Goal: Information Seeking & Learning: Learn about a topic

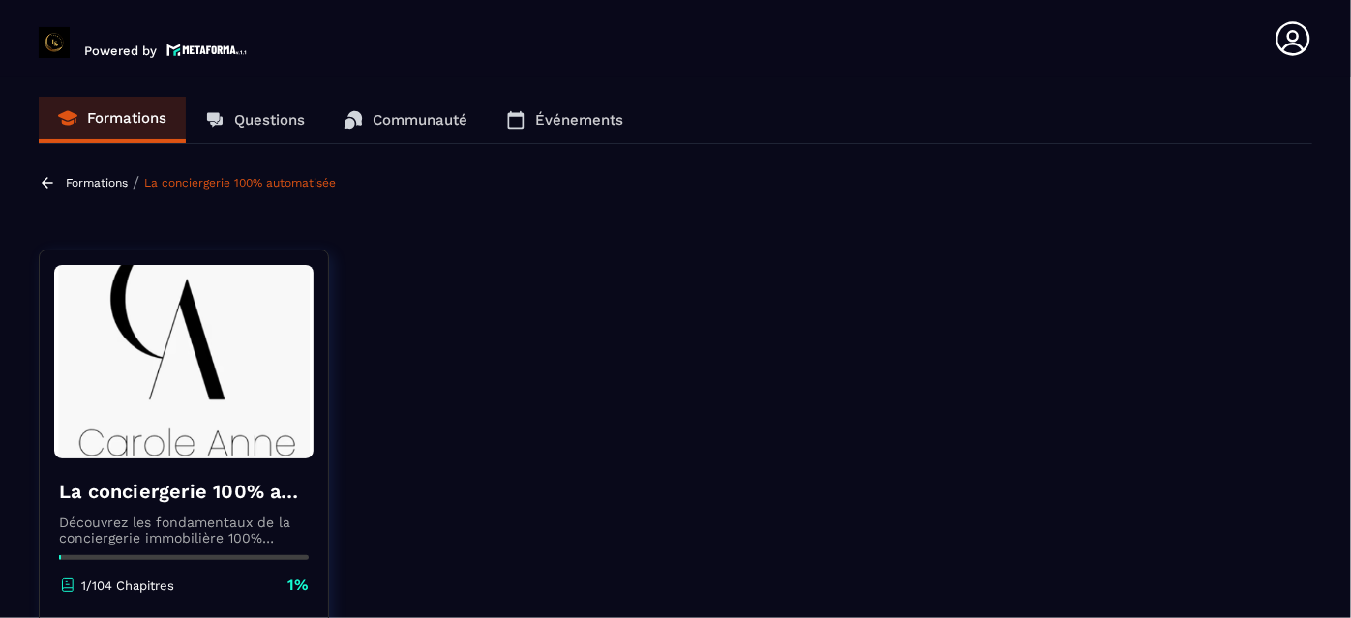
click at [1178, 143] on div "Formations Questions Communauté Événements" at bounding box center [675, 120] width 1273 height 47
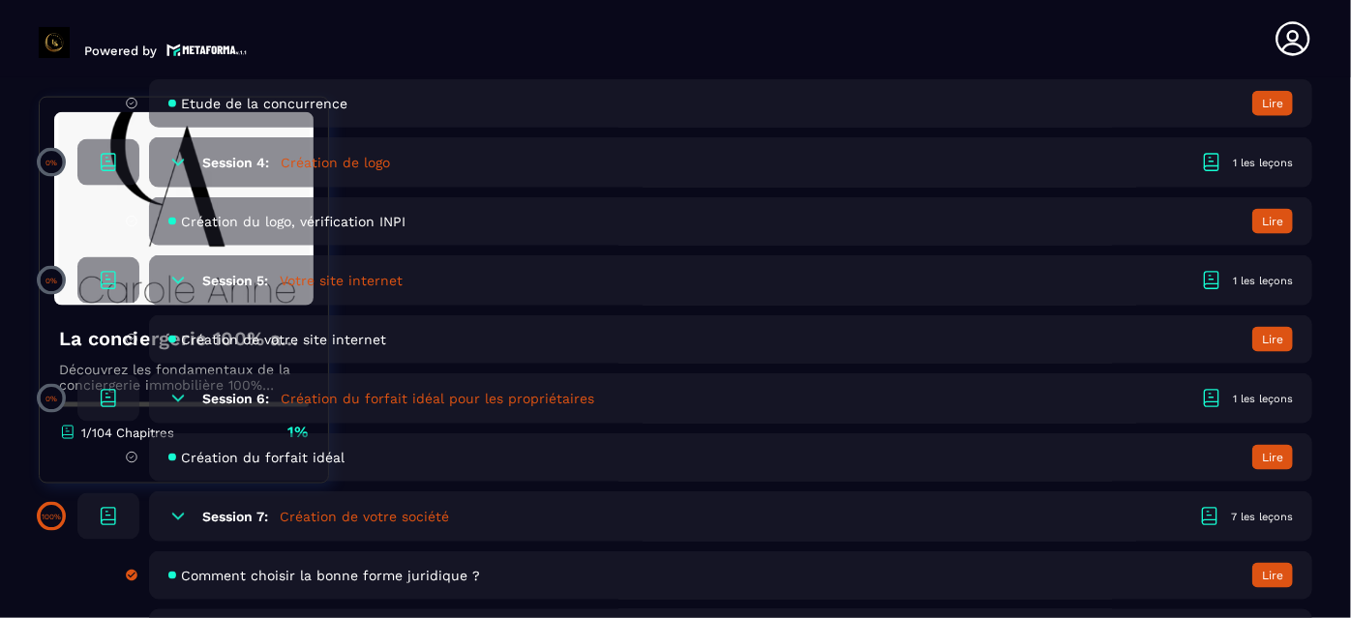
scroll to position [1336, 0]
click at [407, 409] on div "Session 6: Création du forfait idéal pour les propriétaires 1 les leçons" at bounding box center [730, 398] width 1163 height 50
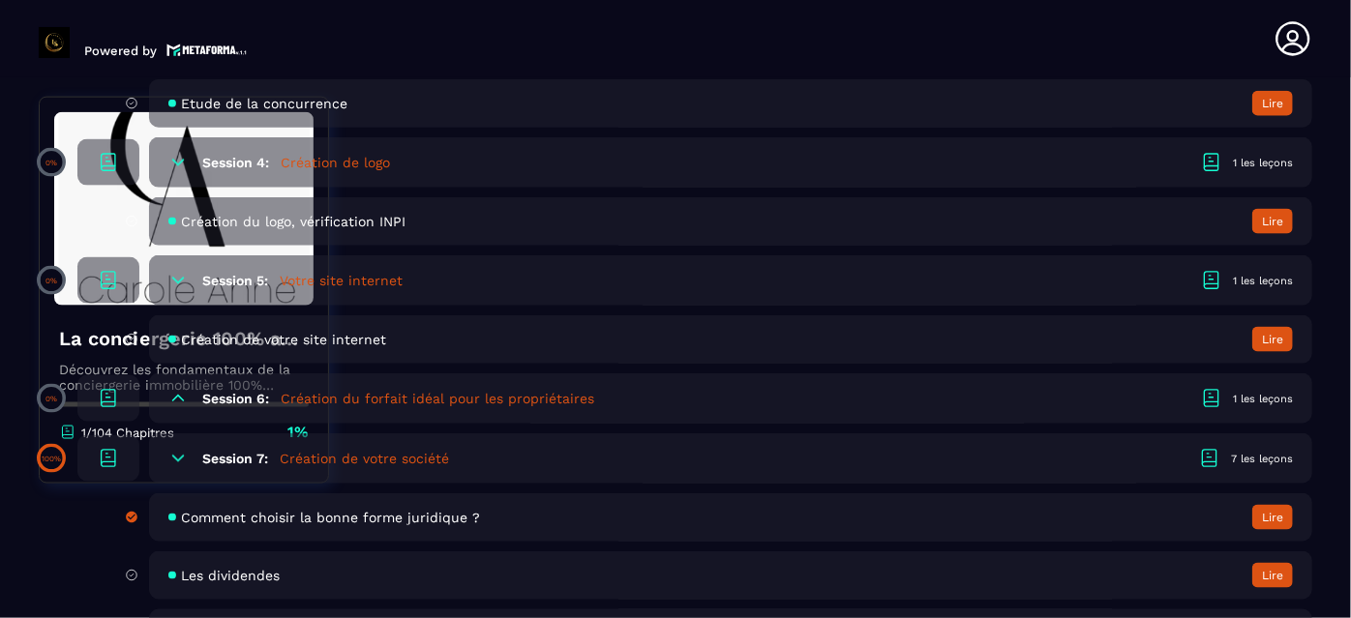
click at [242, 395] on h6 "Session 6:" at bounding box center [235, 398] width 67 height 15
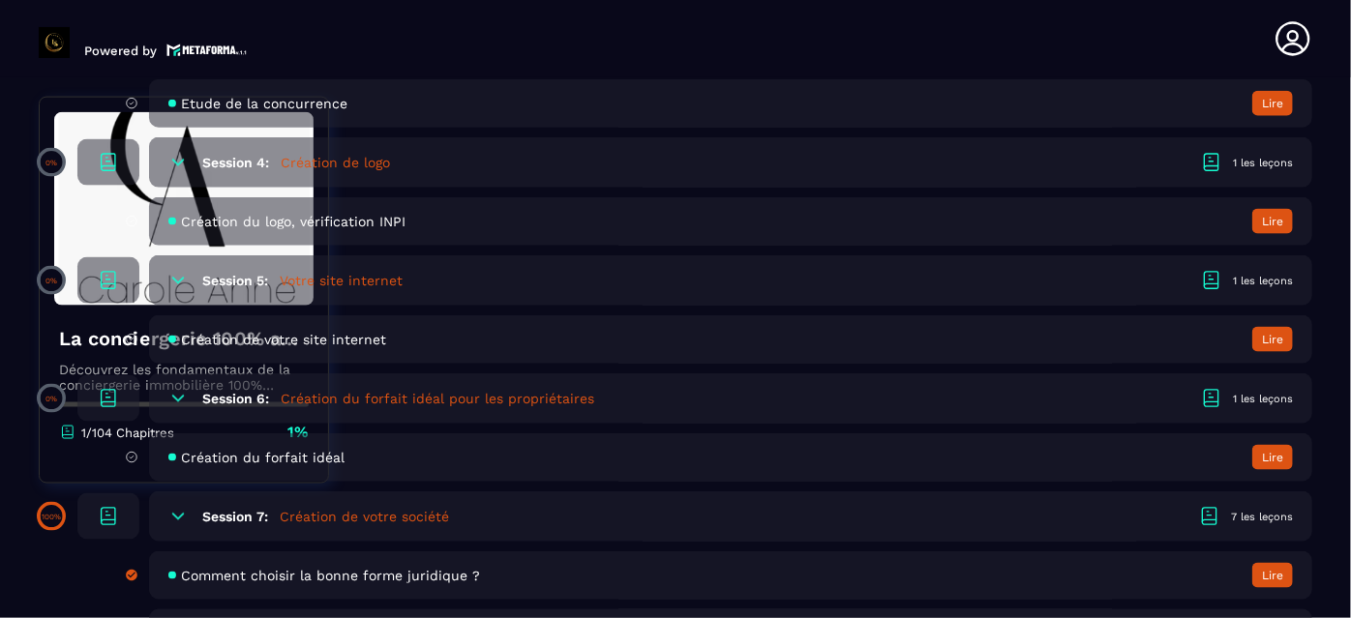
click at [242, 395] on h6 "Session 6:" at bounding box center [235, 398] width 67 height 15
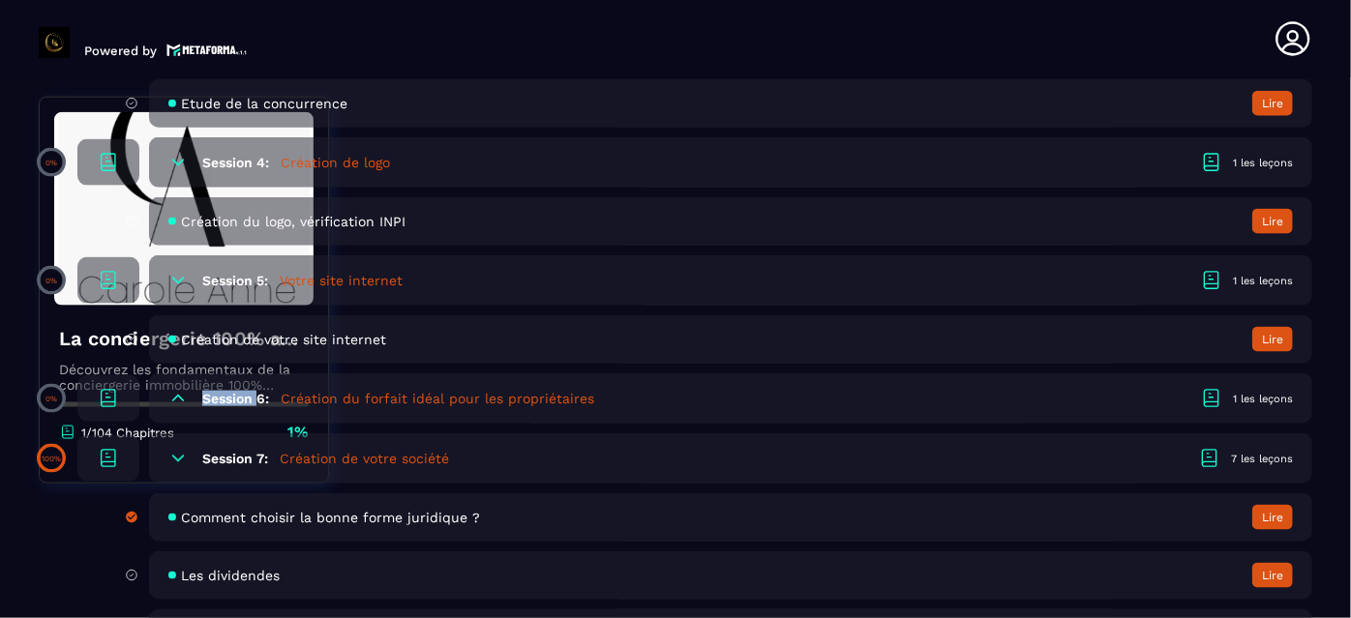
click at [242, 395] on h6 "Session 6:" at bounding box center [235, 398] width 67 height 15
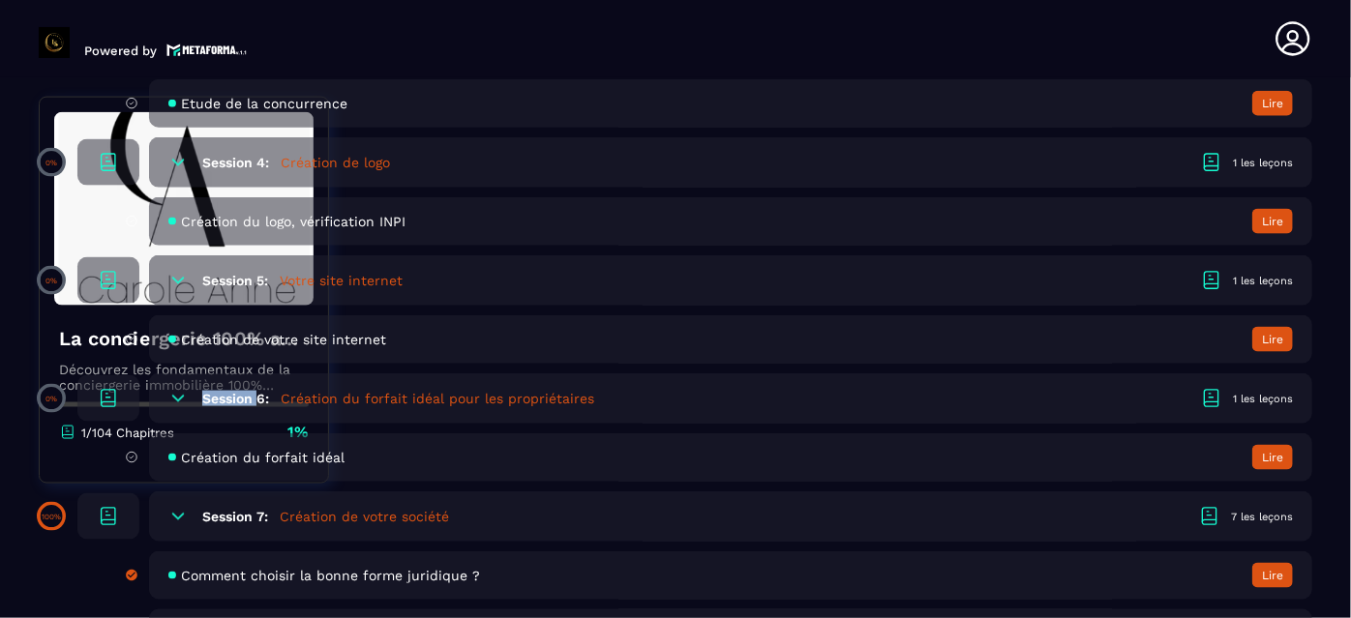
click at [245, 398] on h6 "Session 6:" at bounding box center [235, 398] width 67 height 15
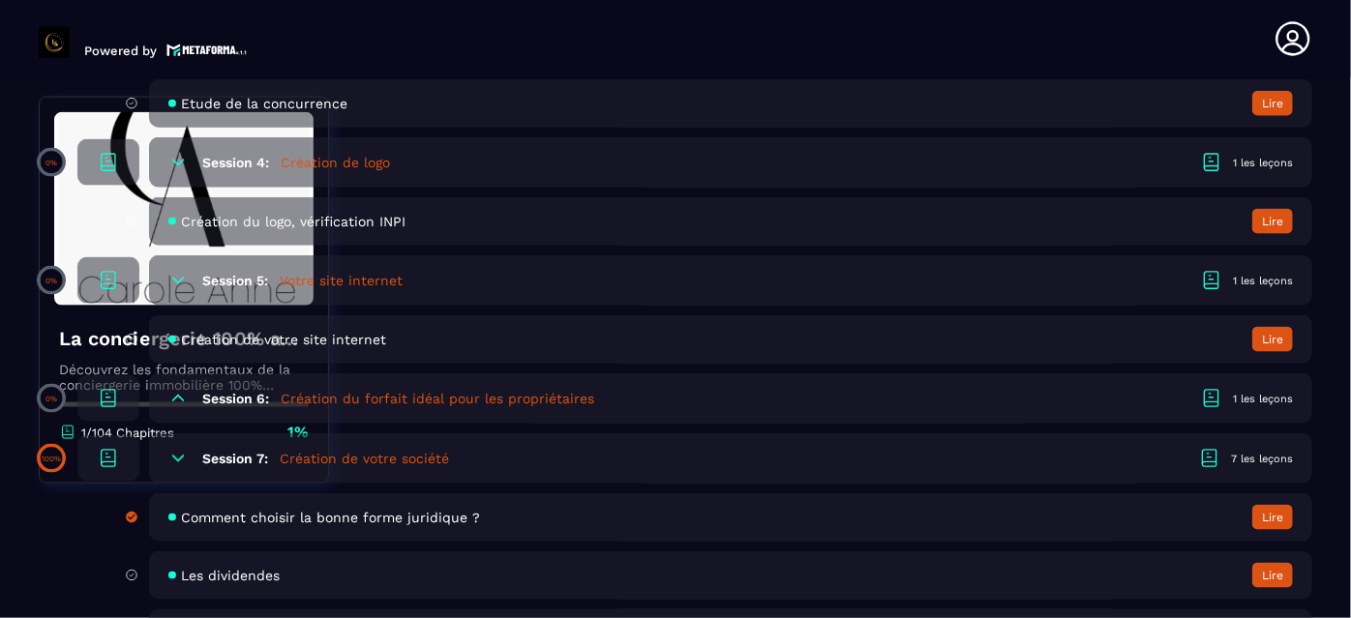
click at [25, 563] on section "Formations Questions Communauté Événements Formations / La conciergerie 100% au…" at bounding box center [675, 351] width 1351 height 549
click at [16, 197] on section "Formations Questions Communauté Événements Formations / La conciergerie 100% au…" at bounding box center [675, 351] width 1351 height 549
click at [1328, 120] on section "Formations Questions Communauté Événements Formations / La conciergerie 100% au…" at bounding box center [675, 351] width 1351 height 549
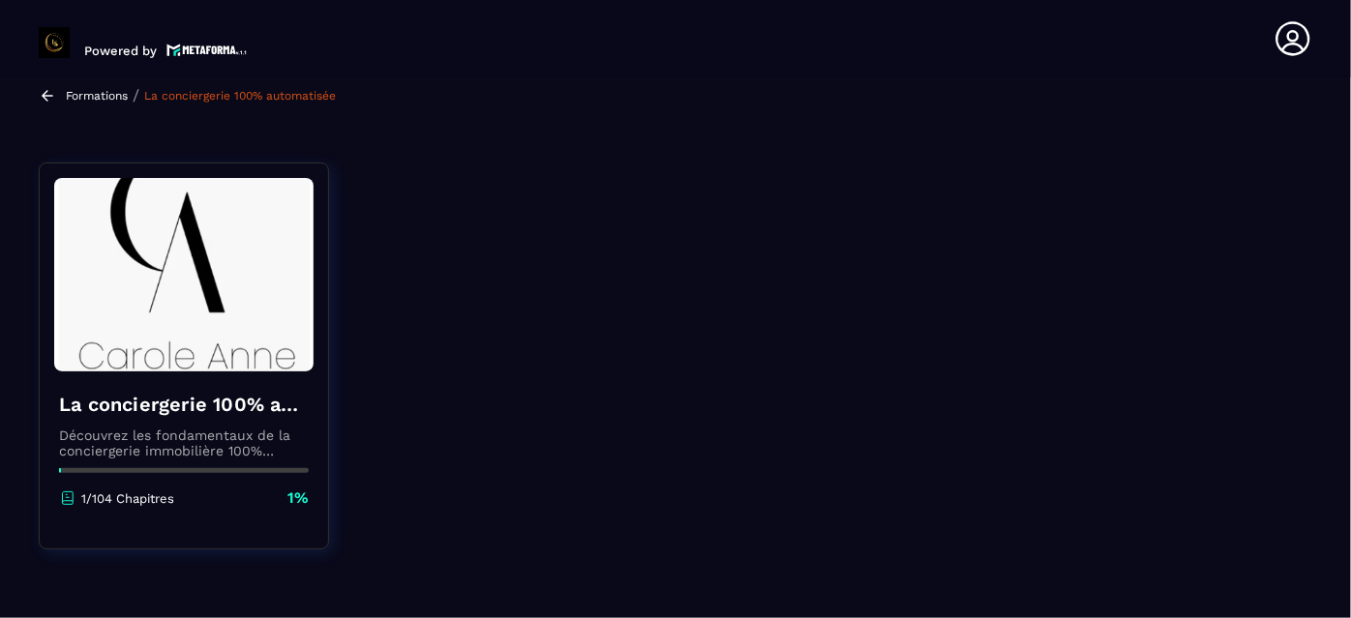
scroll to position [87, 0]
click at [236, 463] on div "La conciergerie 100% automatisée Découvrez les fondamentaux de la conciergerie …" at bounding box center [184, 450] width 288 height 157
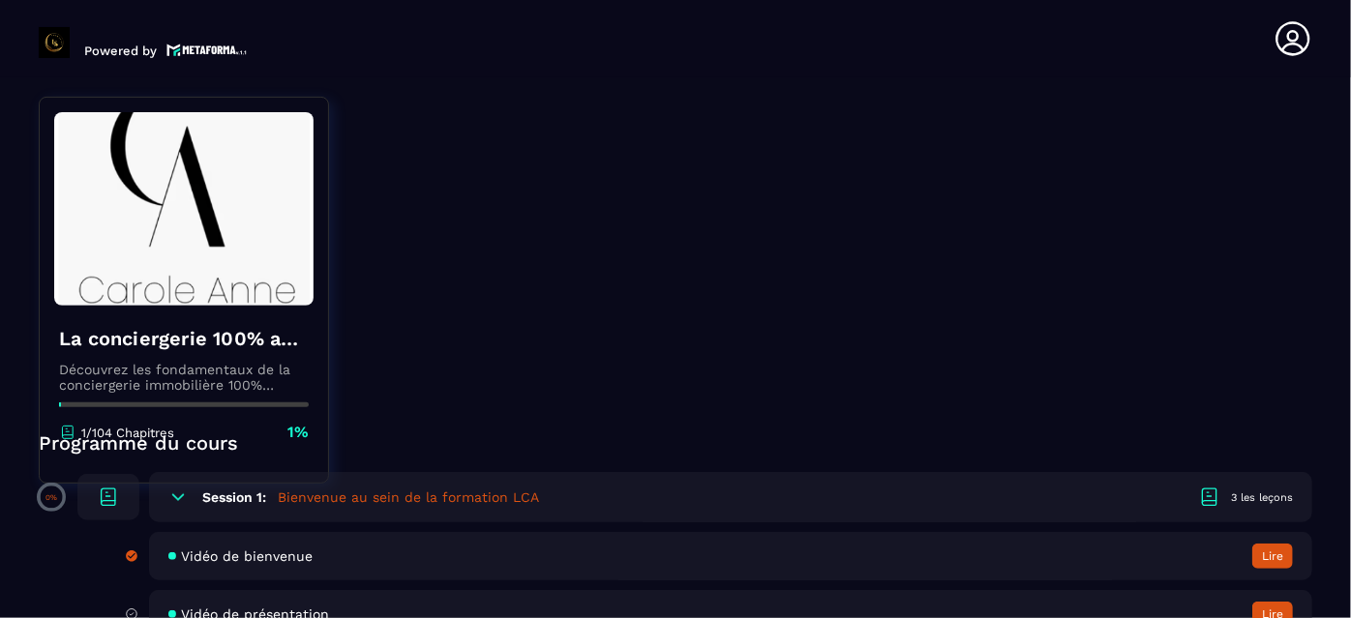
scroll to position [334, 0]
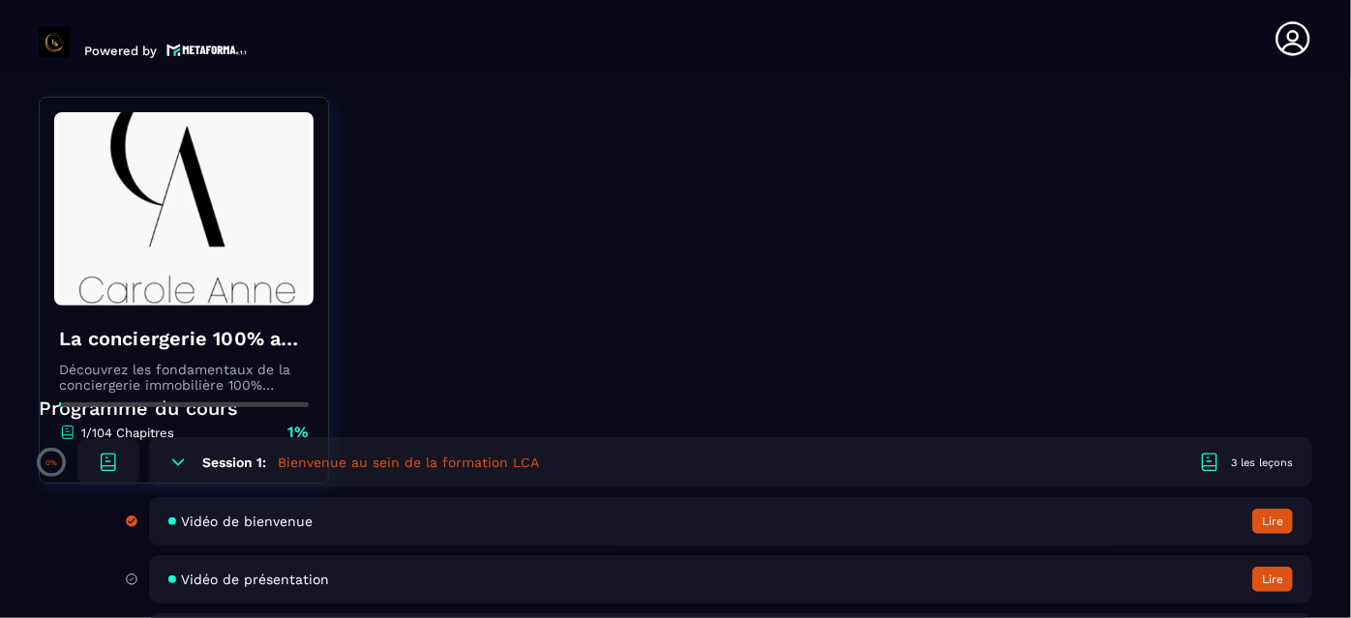
click at [288, 523] on span "Vidéo de bienvenue" at bounding box center [247, 521] width 132 height 15
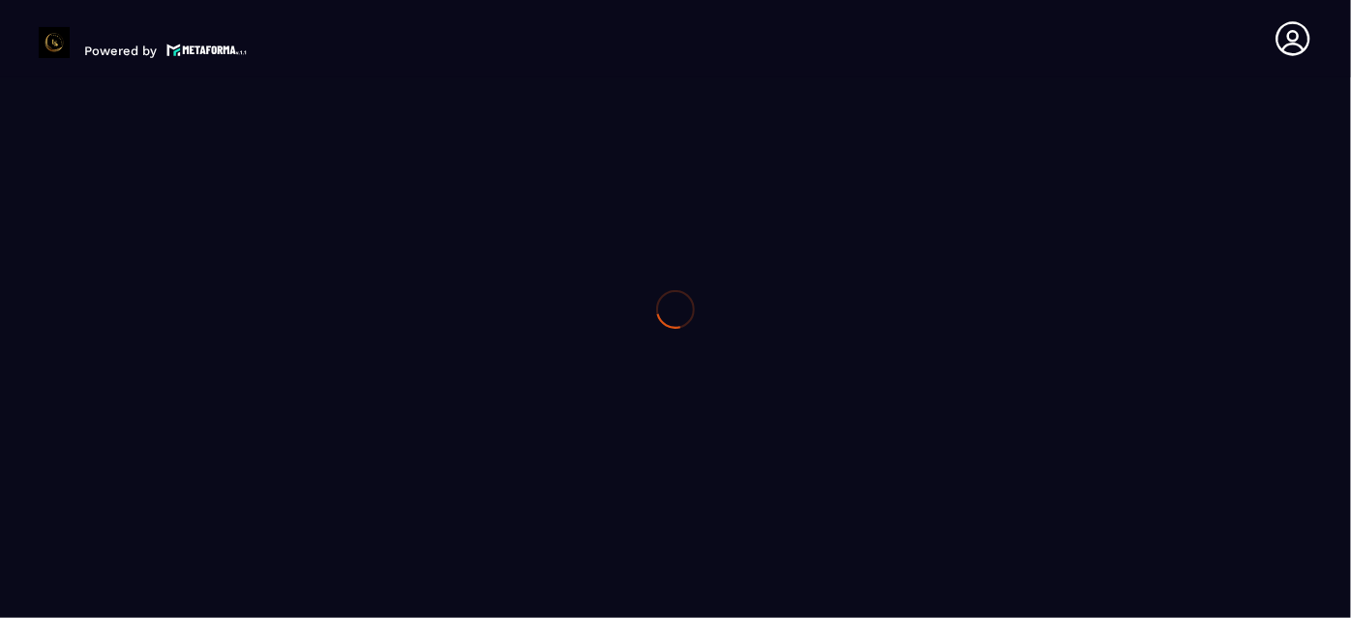
click at [288, 523] on div at bounding box center [675, 309] width 1351 height 618
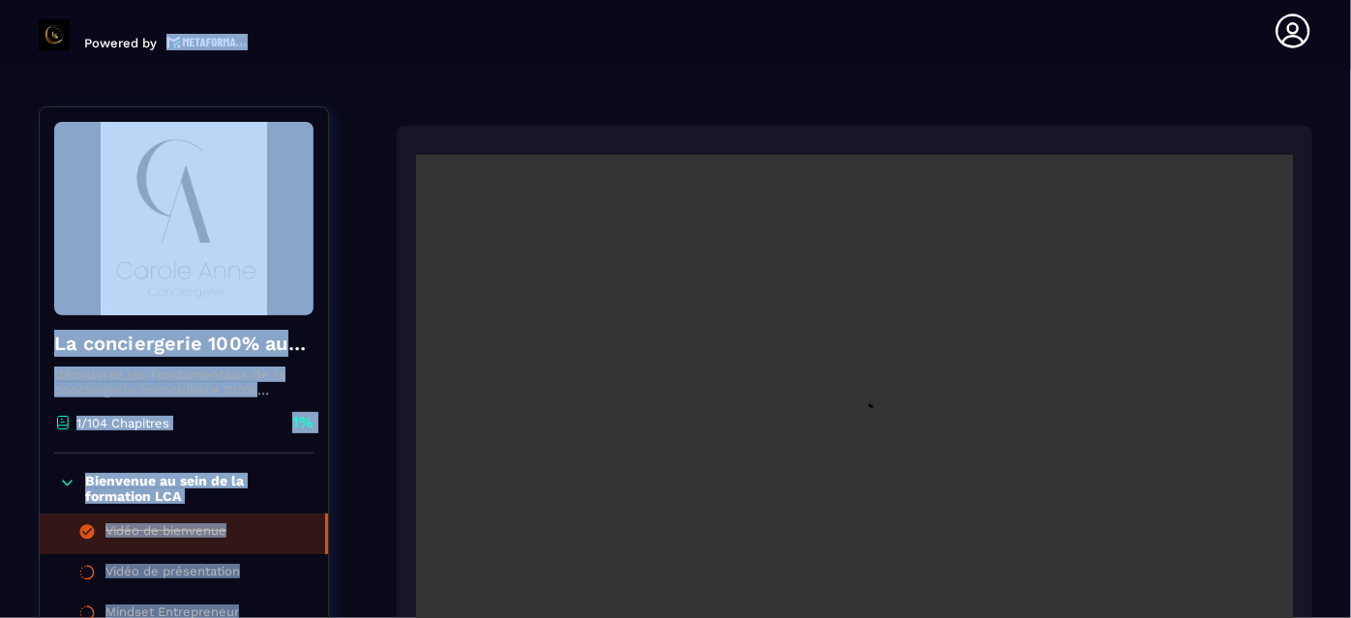
scroll to position [199, 0]
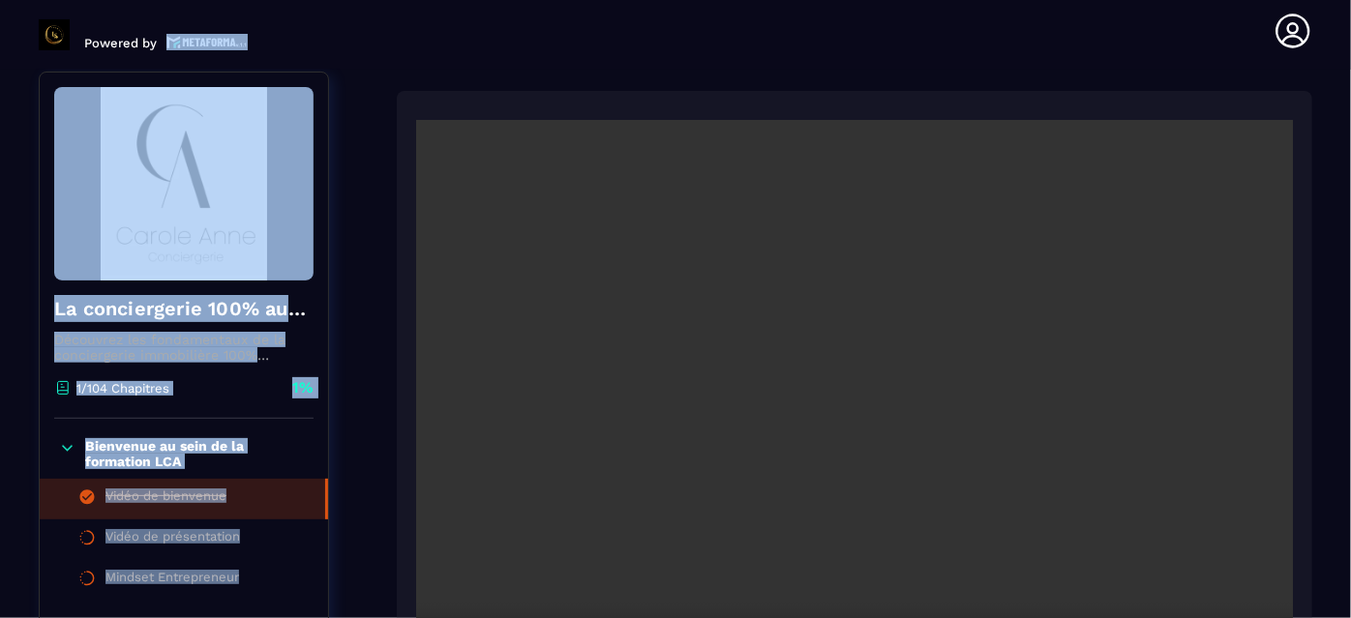
click at [466, 158] on video at bounding box center [854, 412] width 877 height 584
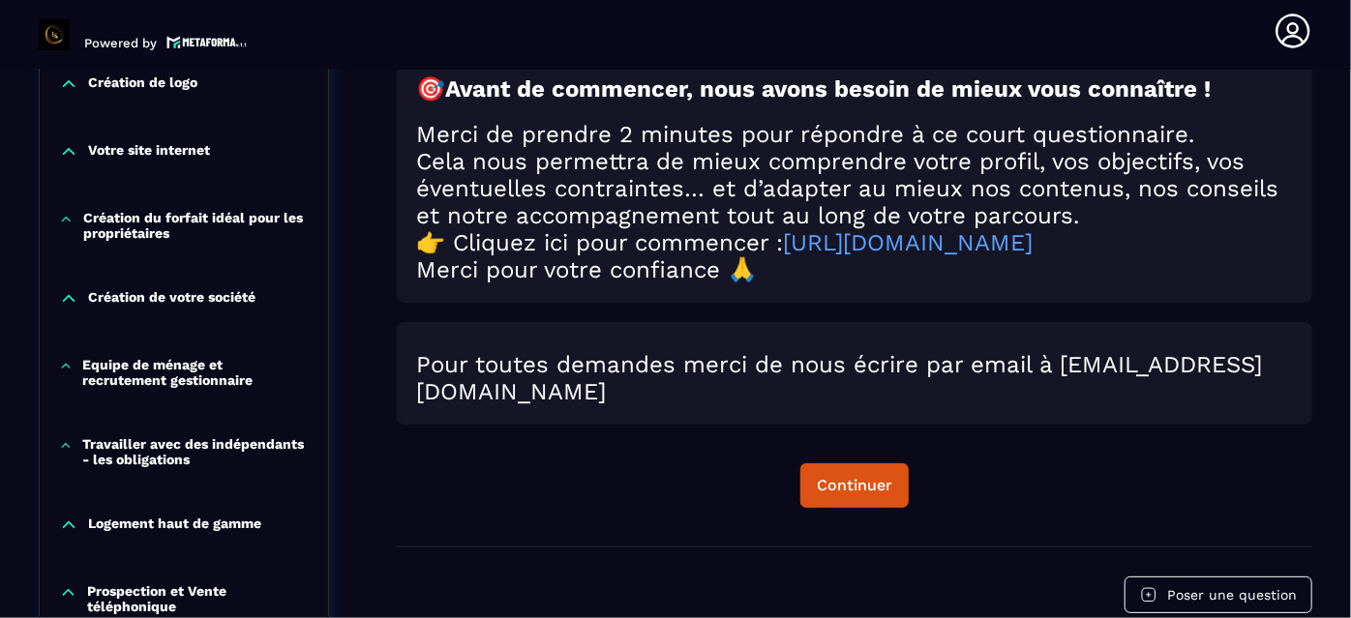
scroll to position [903, 0]
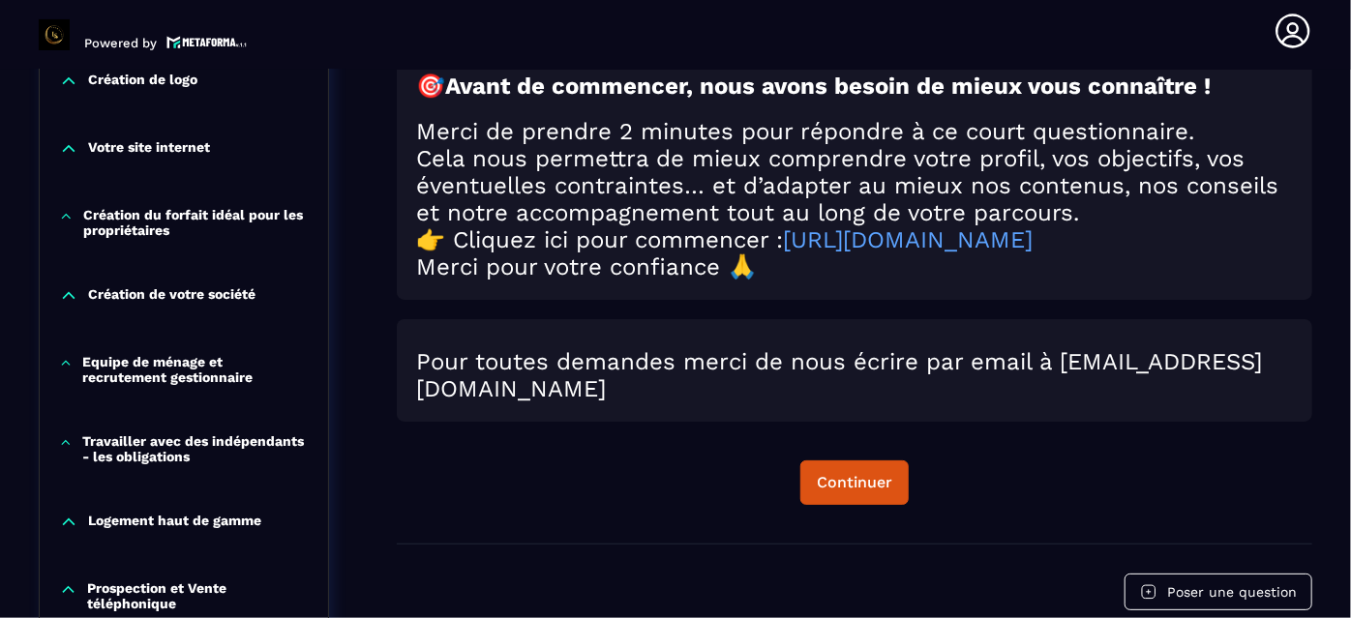
click at [149, 363] on p "Equipe de ménage et recrutement gestionnaire" at bounding box center [195, 369] width 226 height 31
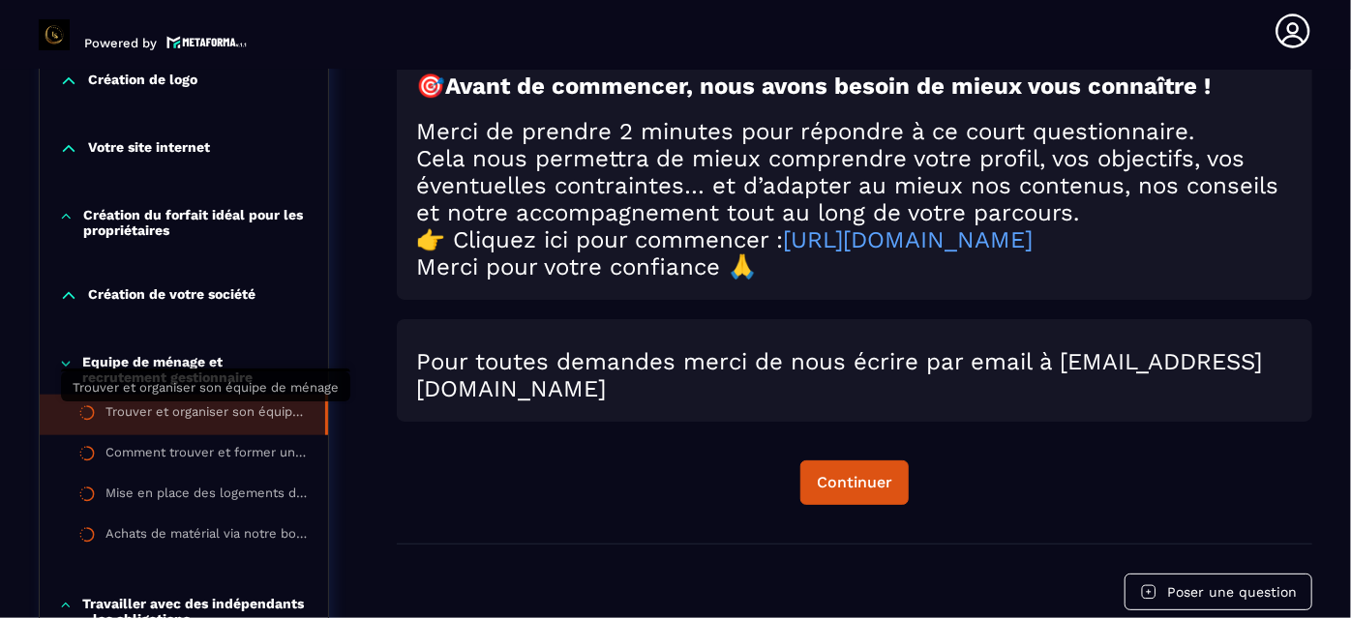
click at [200, 408] on div "Trouver et organiser son équipe de ménage" at bounding box center [205, 414] width 200 height 21
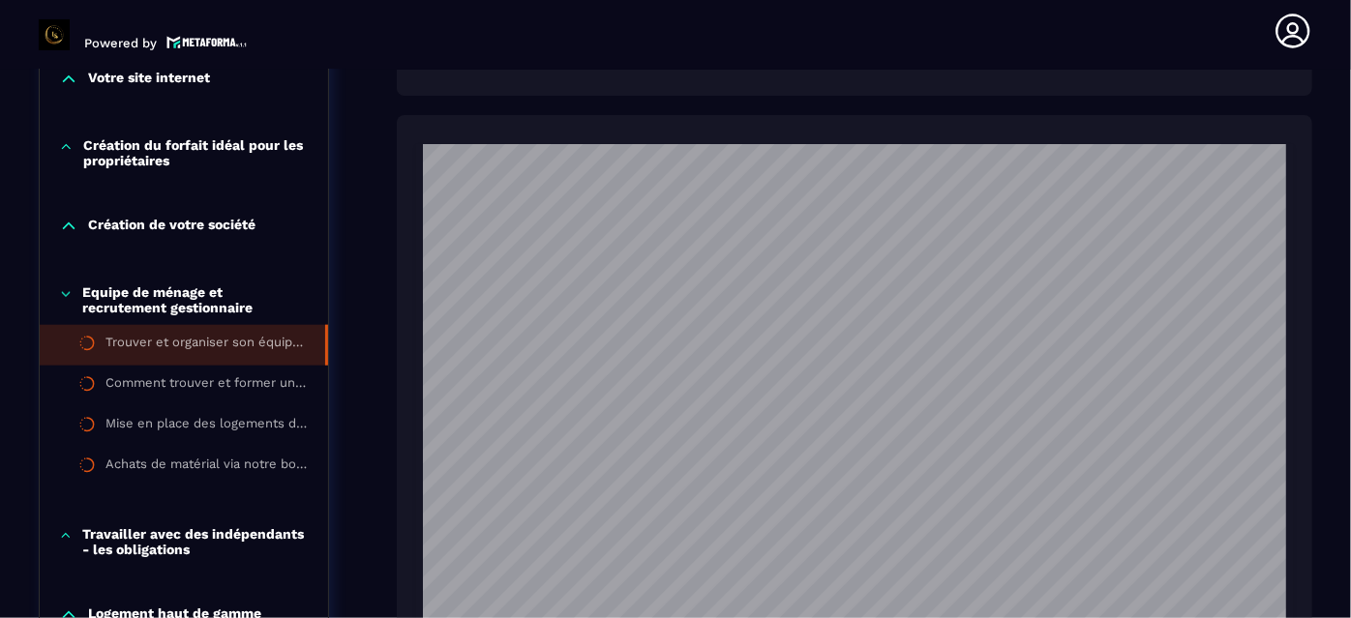
scroll to position [973, 0]
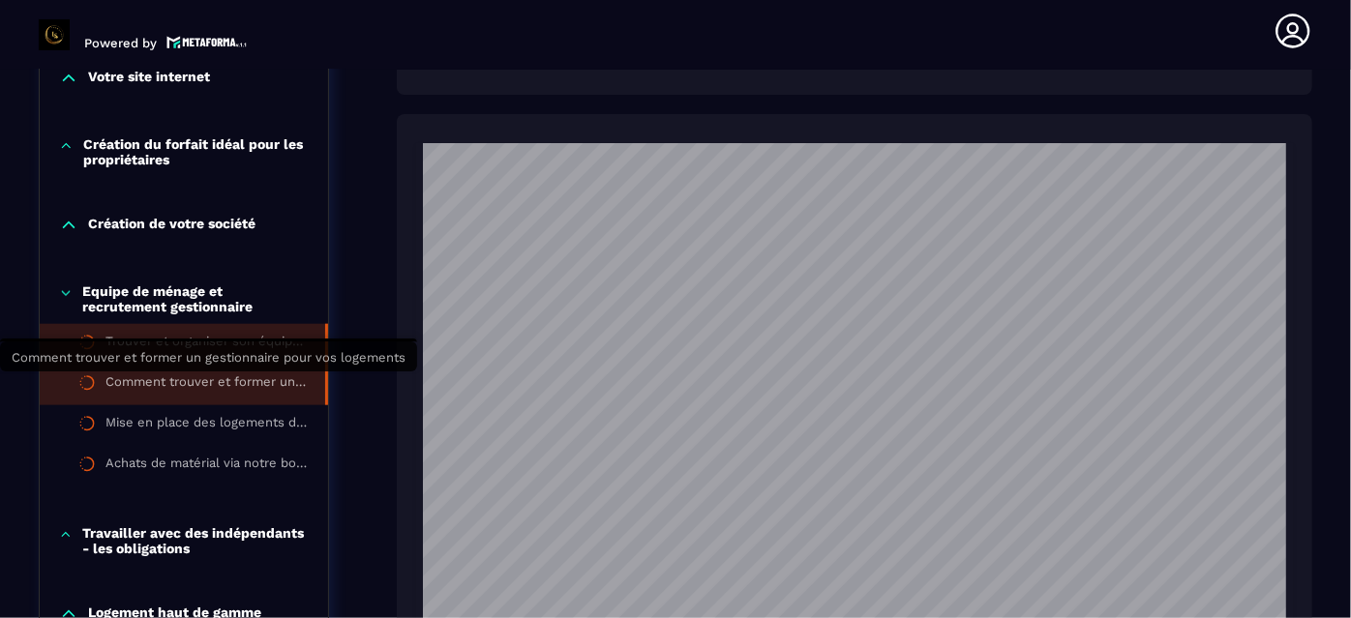
click at [209, 387] on div "Comment trouver et former un gestionnaire pour vos logements" at bounding box center [205, 384] width 200 height 21
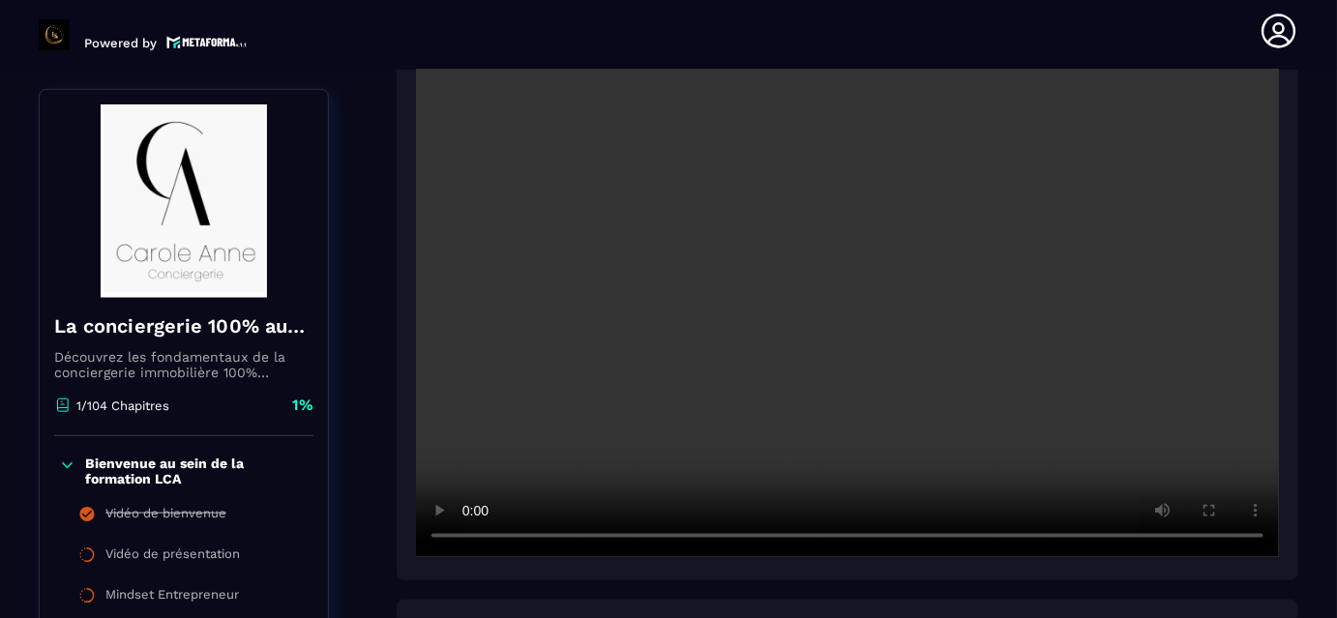
scroll to position [552, 0]
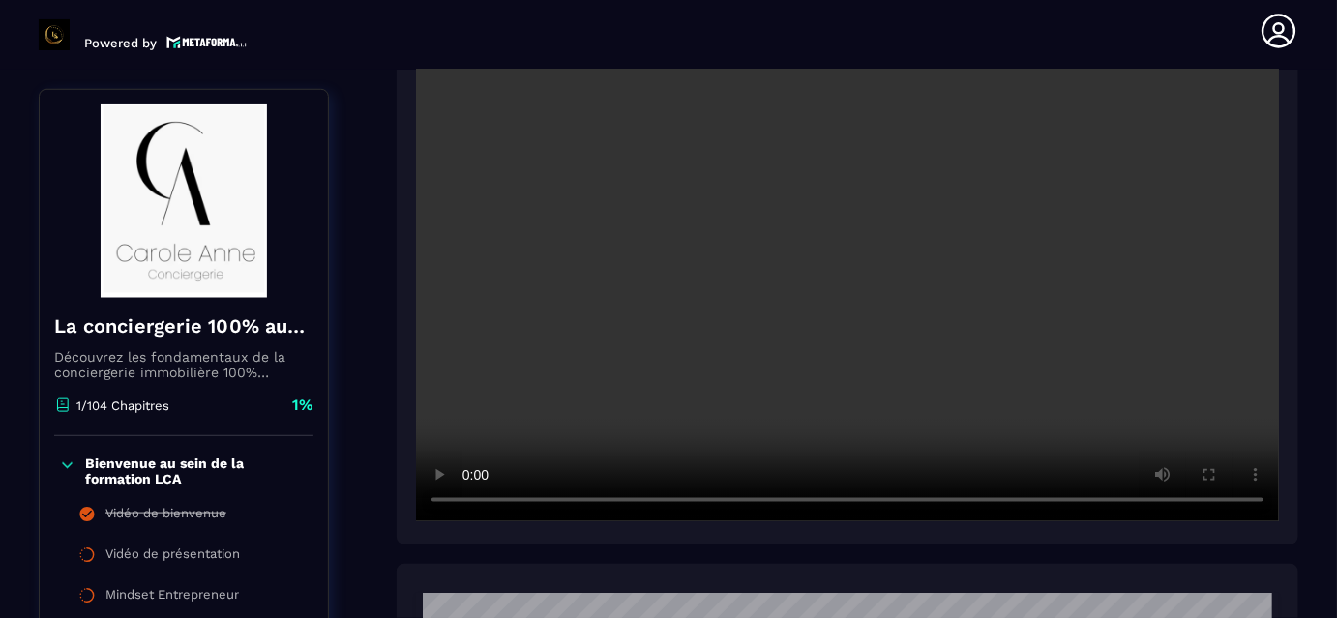
click at [307, 484] on p "Bienvenue au sein de la formation LCA" at bounding box center [197, 471] width 224 height 31
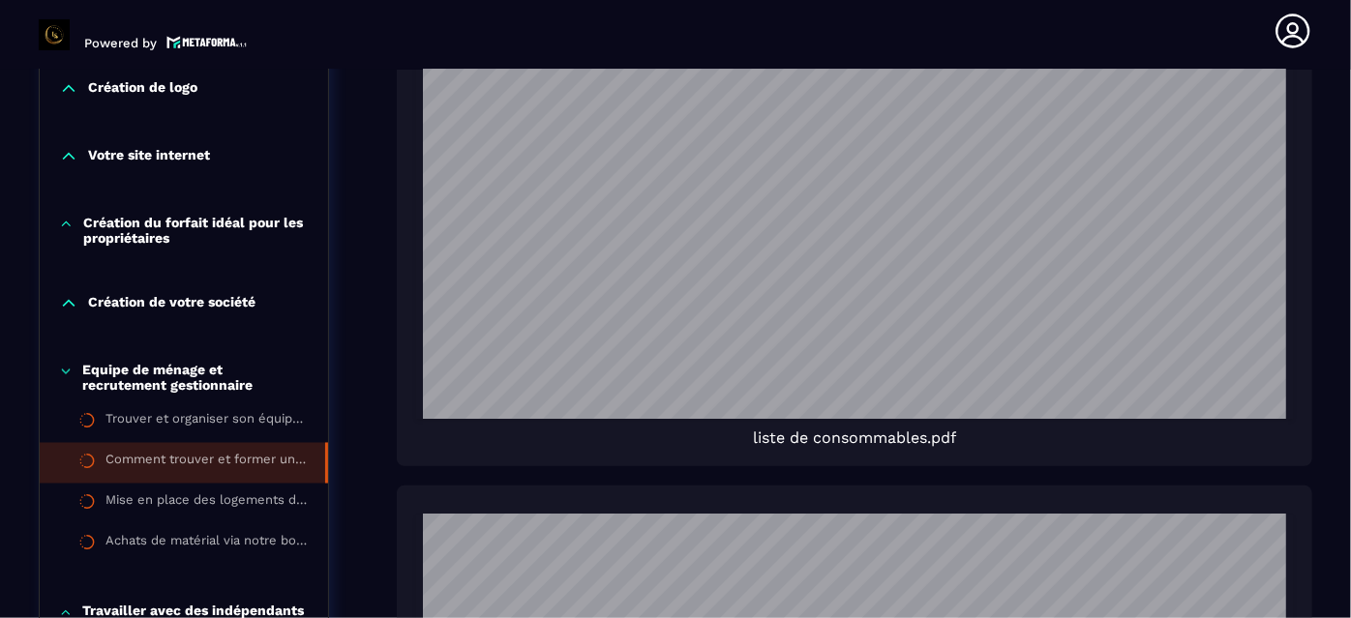
scroll to position [1510, 0]
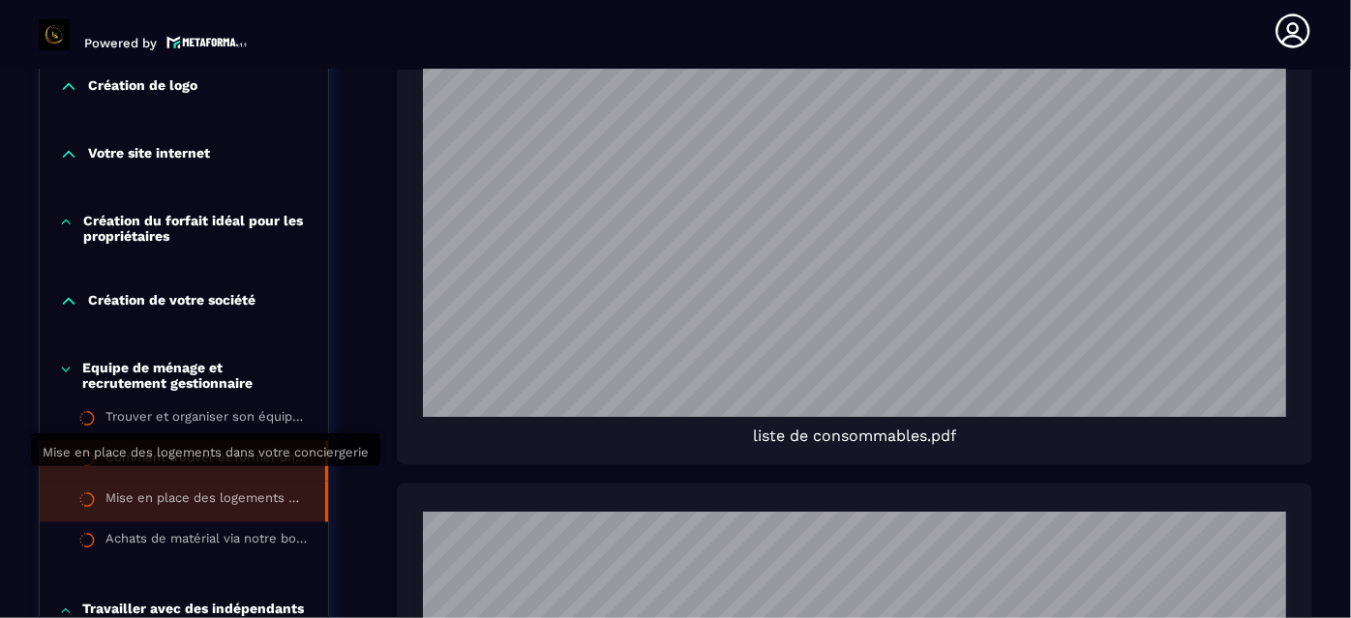
click at [222, 492] on div "Mise en place des logements dans votre conciergerie" at bounding box center [205, 502] width 200 height 21
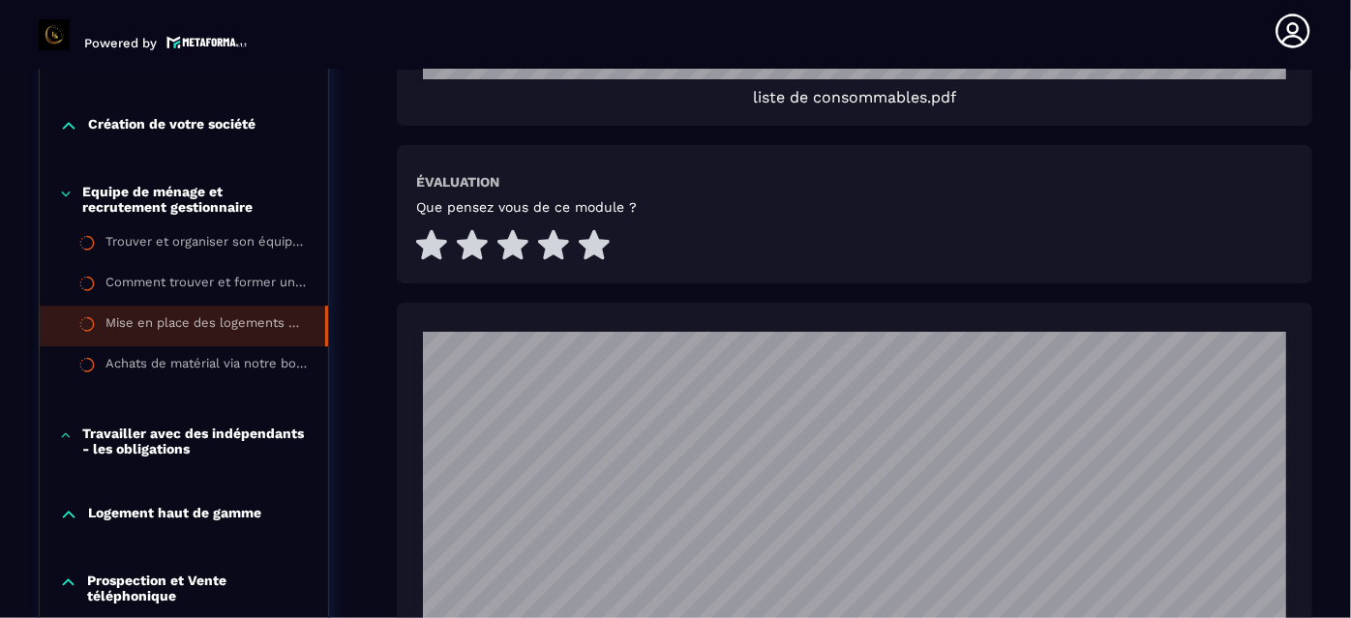
scroll to position [2683, 0]
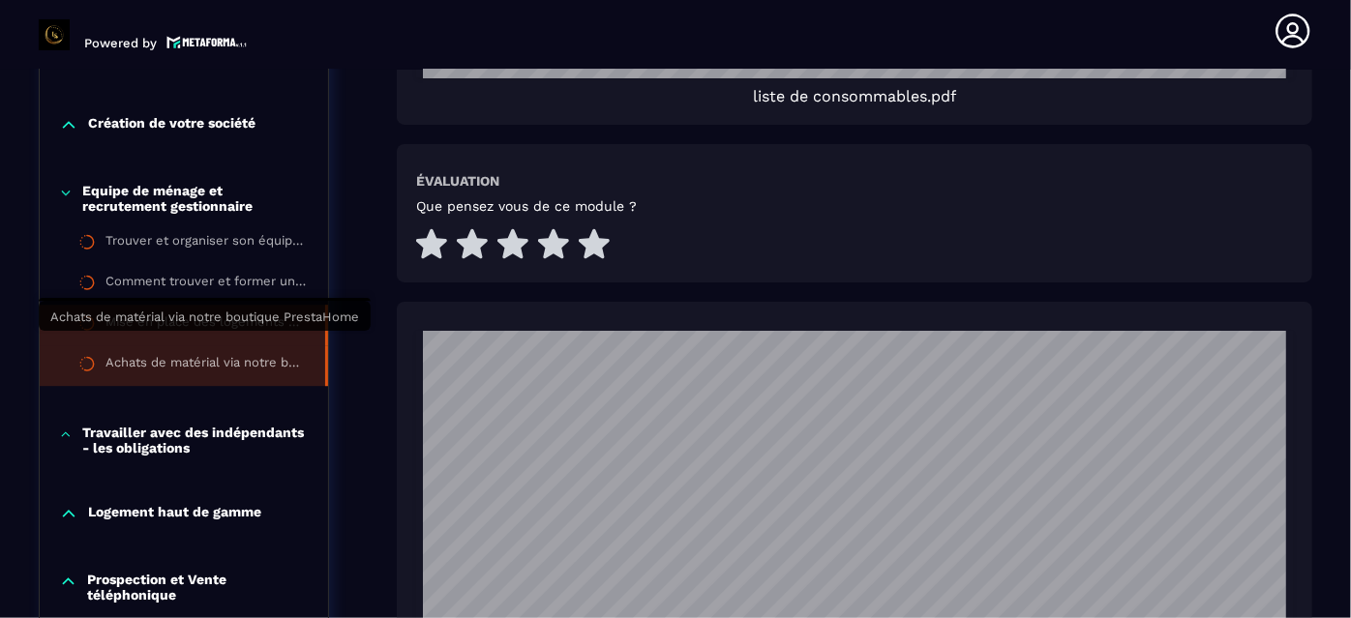
click at [209, 355] on div "Achats de matérial via notre boutique PrestaHome" at bounding box center [205, 365] width 200 height 21
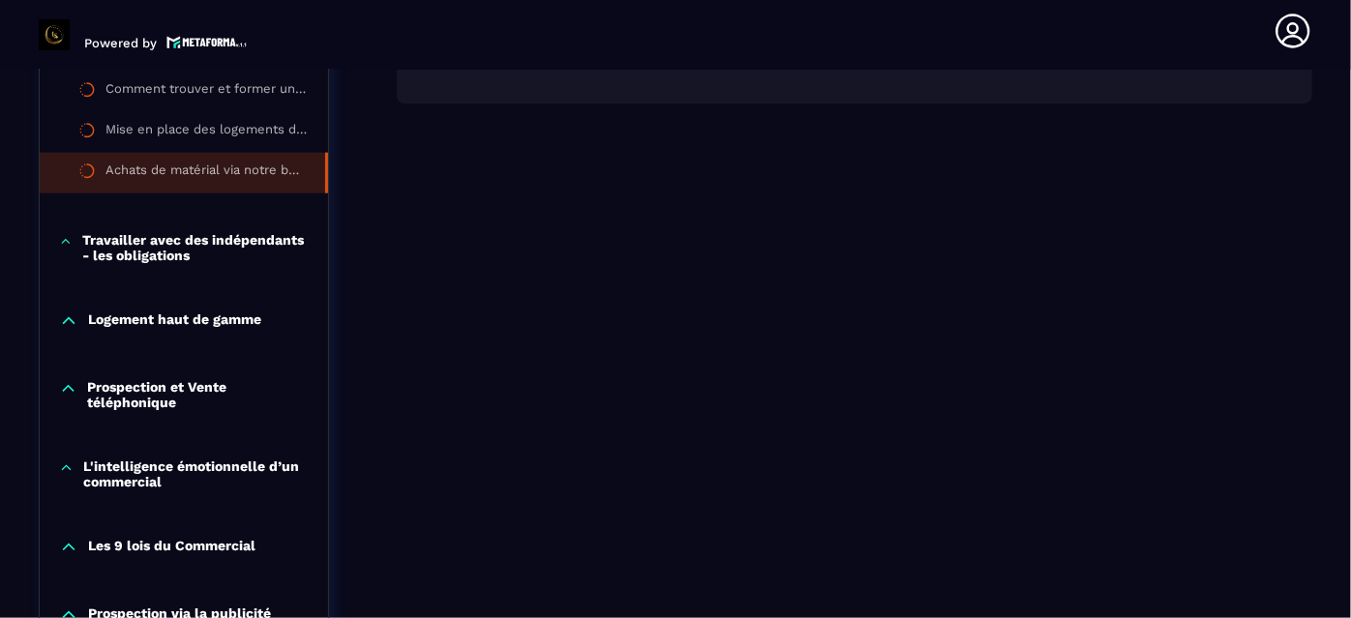
scroll to position [1150, 0]
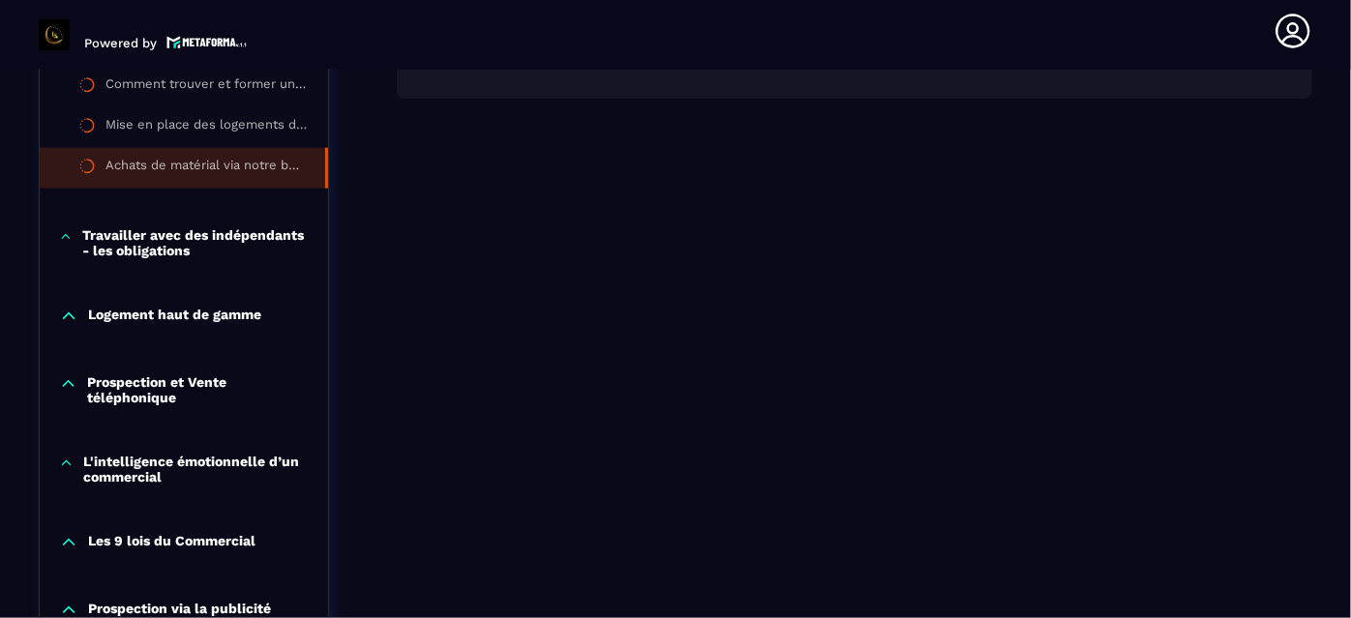
click at [175, 236] on p "Travailler avec des indépendants - les obligations" at bounding box center [195, 242] width 226 height 31
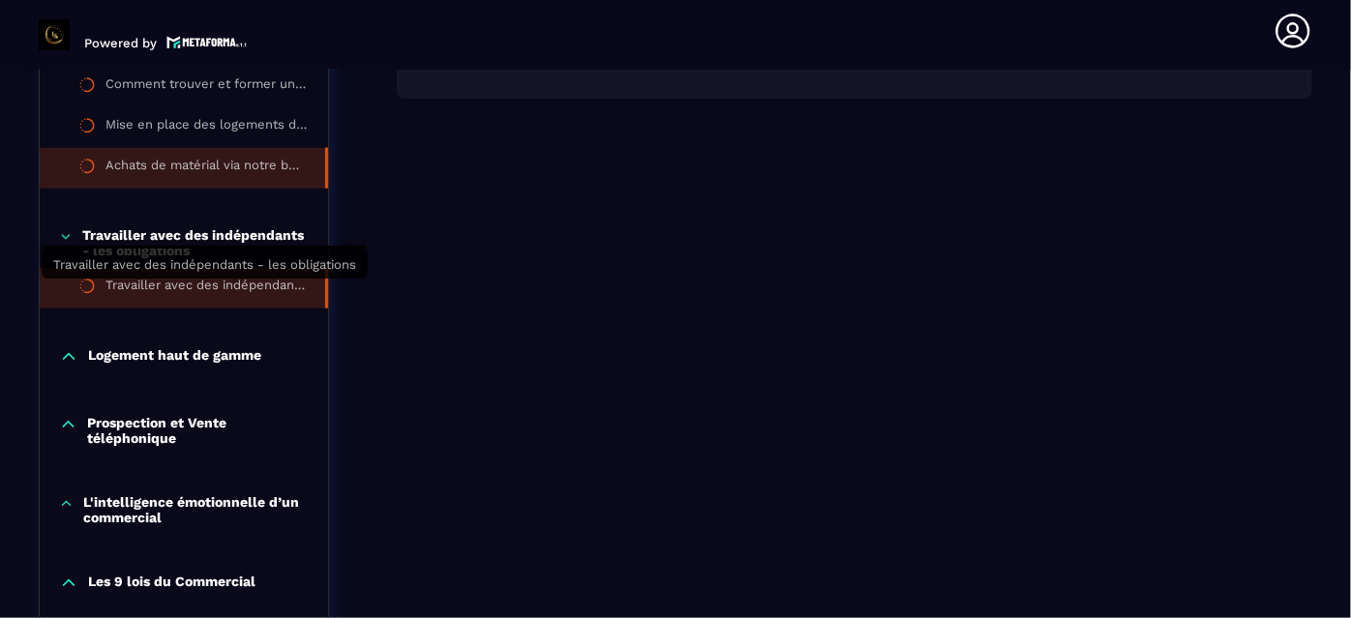
click at [192, 290] on div "Travailler avec des indépendants - les obligations" at bounding box center [205, 288] width 200 height 21
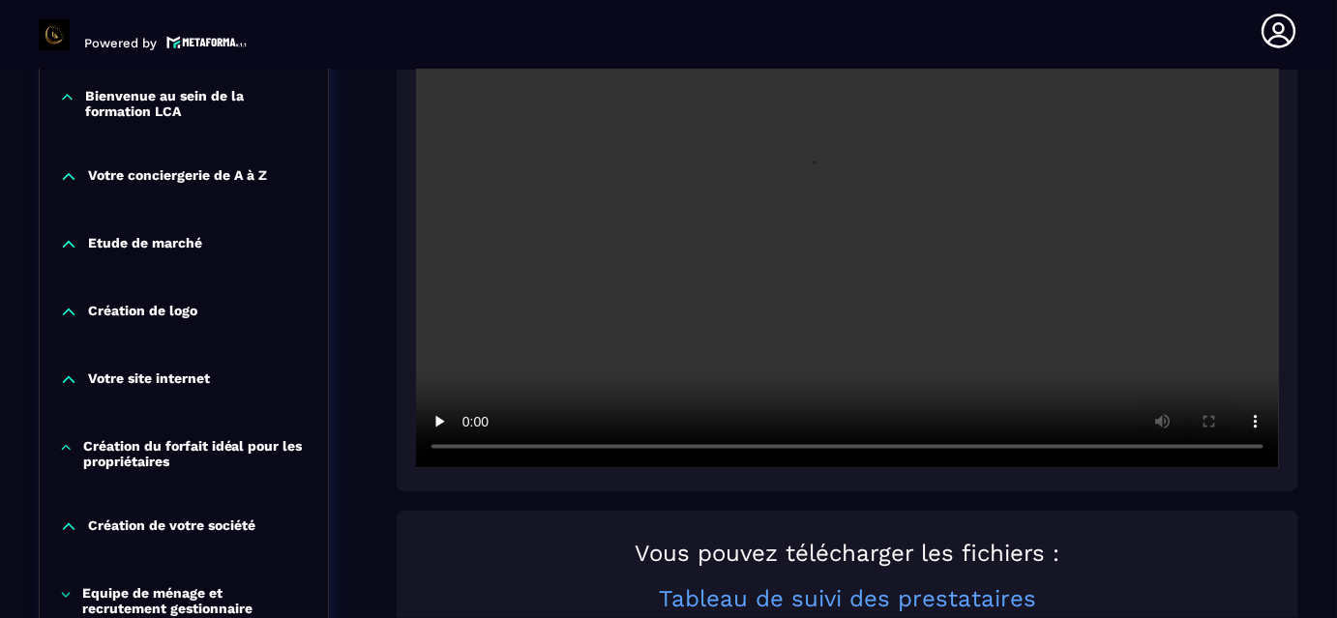
scroll to position [552, 0]
click at [1313, 212] on section "Formations Questions Communauté Événements Formations / La conciergerie 100% au…" at bounding box center [668, 344] width 1337 height 549
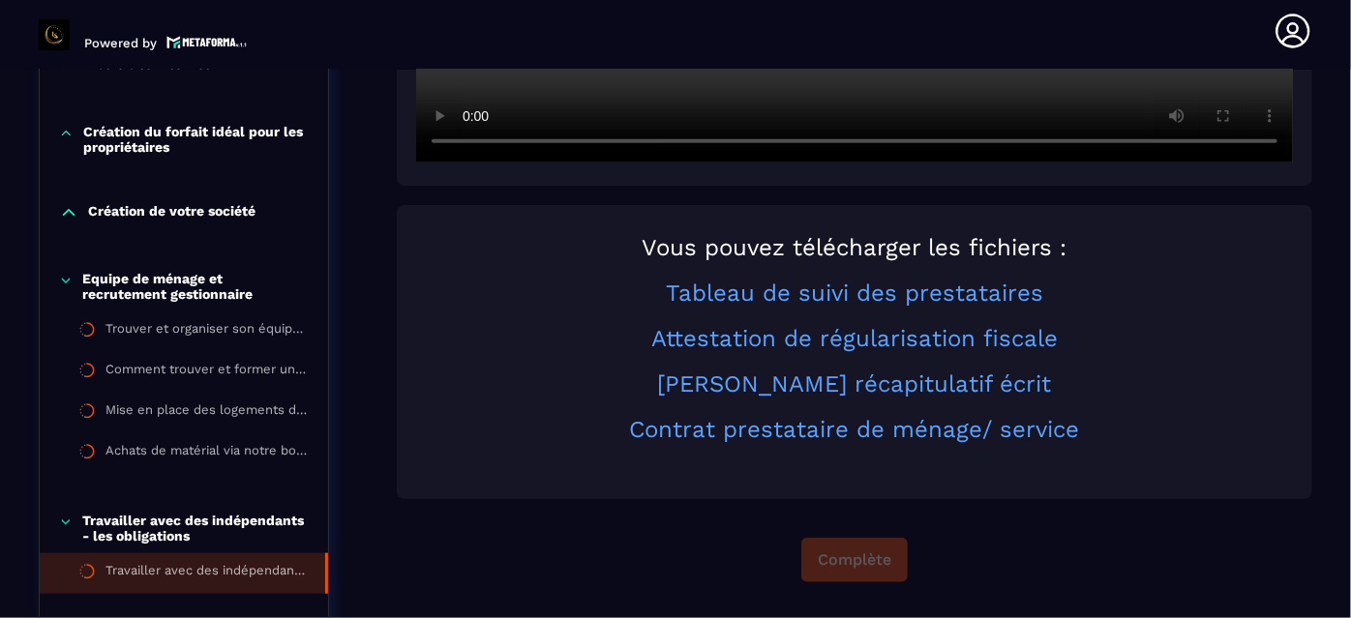
scroll to position [868, 0]
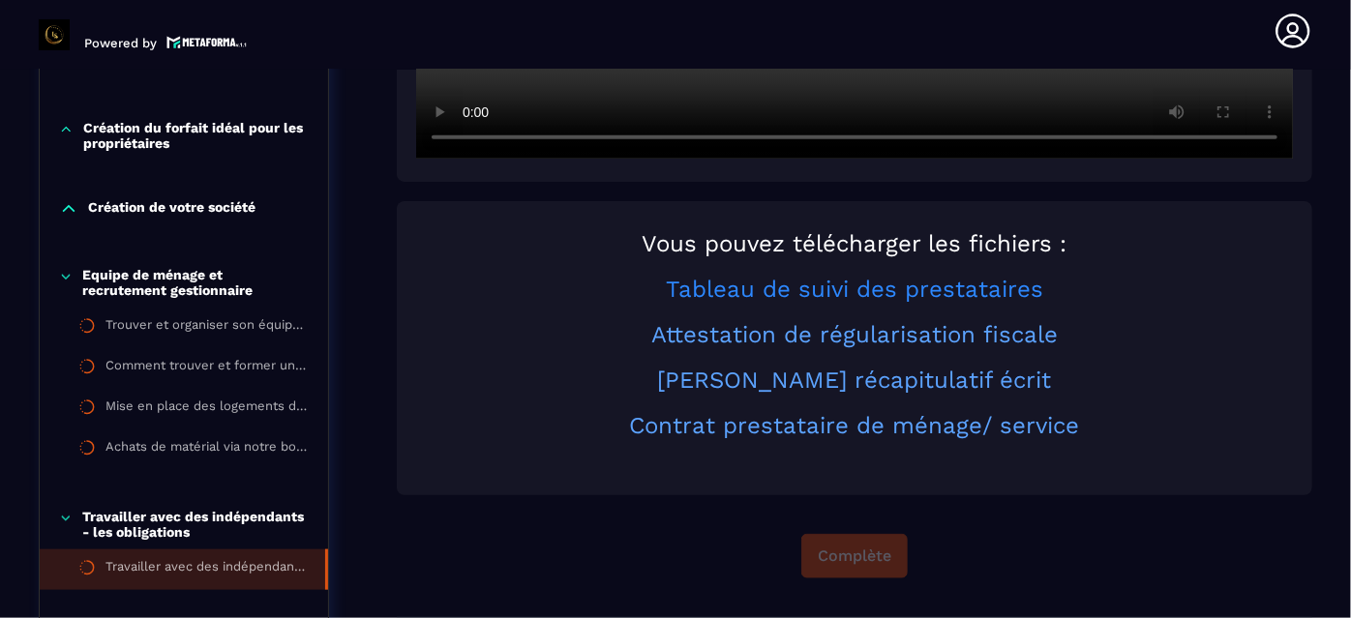
click at [985, 289] on link "Tableau de suivi des prestataires" at bounding box center [854, 289] width 377 height 27
click at [797, 339] on link "Attestation de régularisation fiscale" at bounding box center [854, 334] width 406 height 27
click at [792, 378] on link "[PERSON_NAME] récapitulatif écrit" at bounding box center [855, 380] width 394 height 27
click at [820, 422] on link "Contrat prestataire de ménage/ service" at bounding box center [855, 425] width 450 height 27
